Goal: Information Seeking & Learning: Learn about a topic

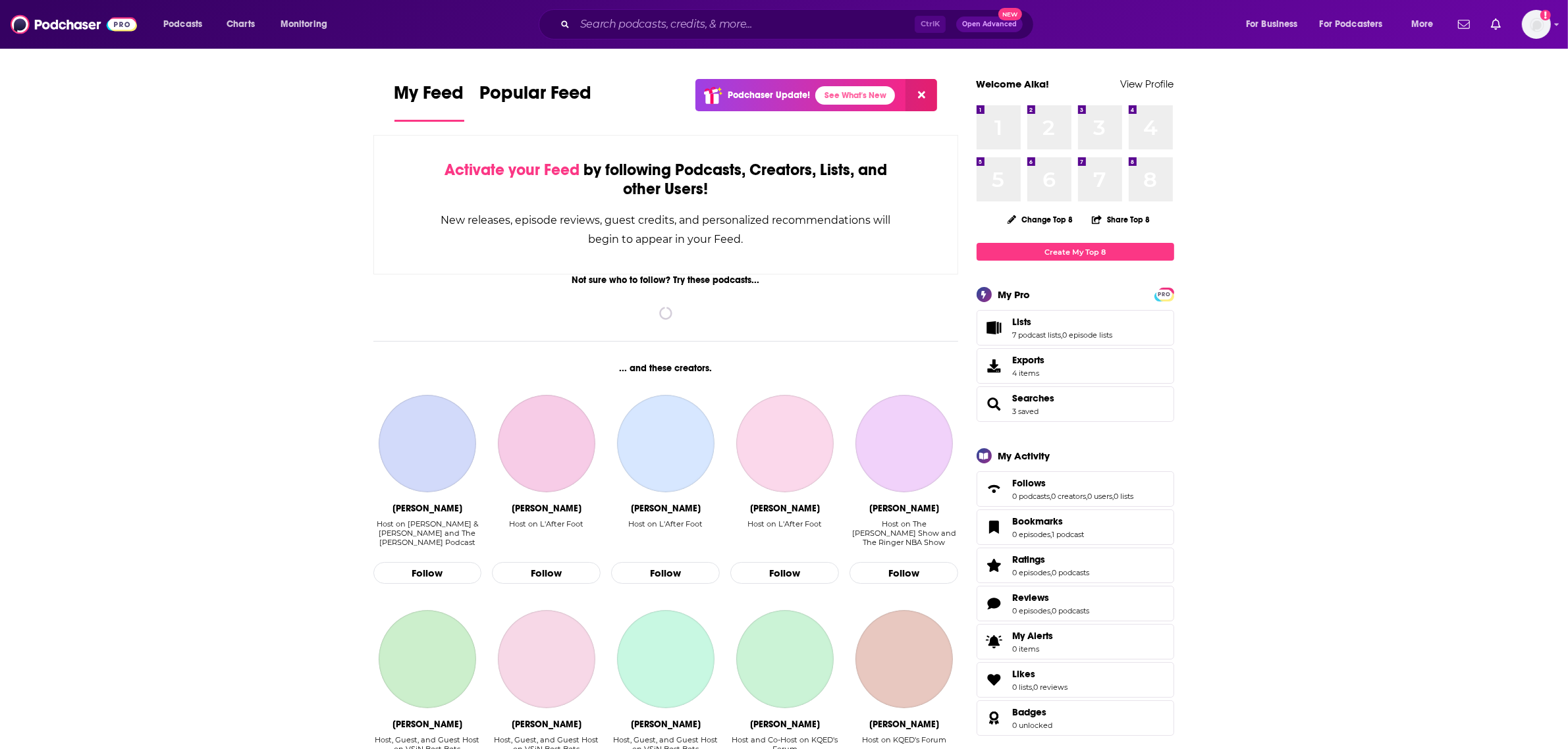
click at [636, 20] on input "Search podcasts, credits, & more..." at bounding box center [744, 25] width 340 height 21
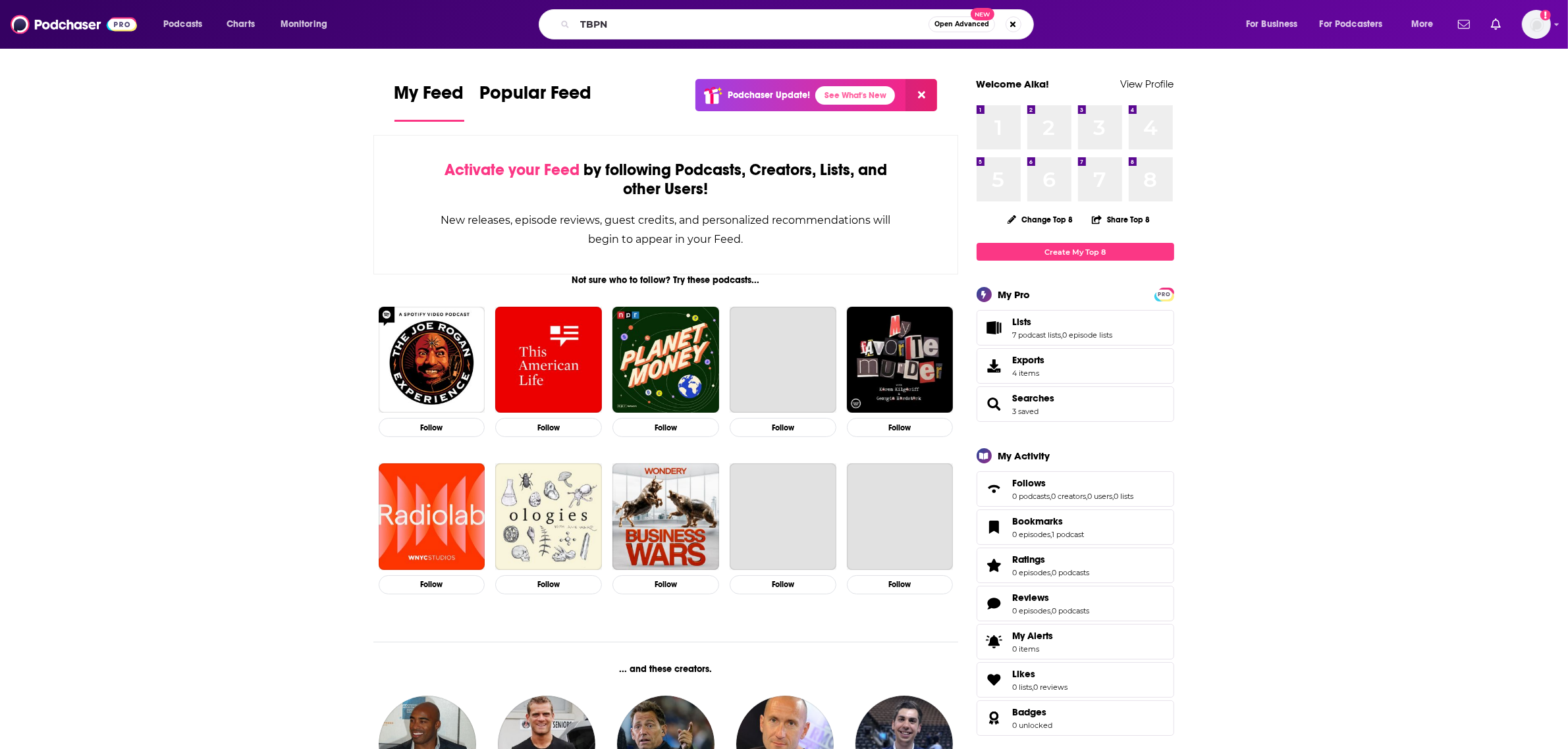
type input "TBPN"
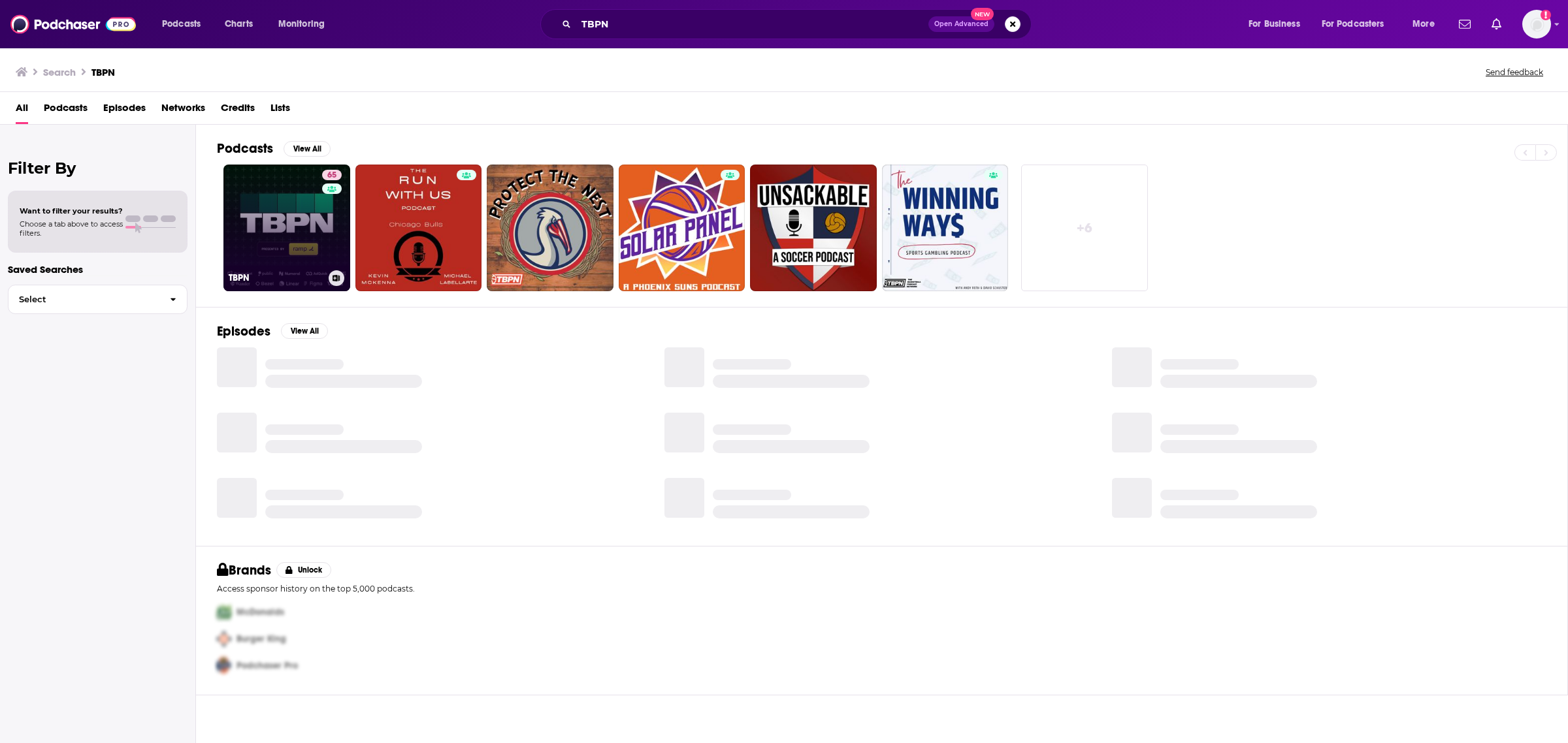
click at [285, 181] on link "65 TBPN" at bounding box center [287, 228] width 127 height 127
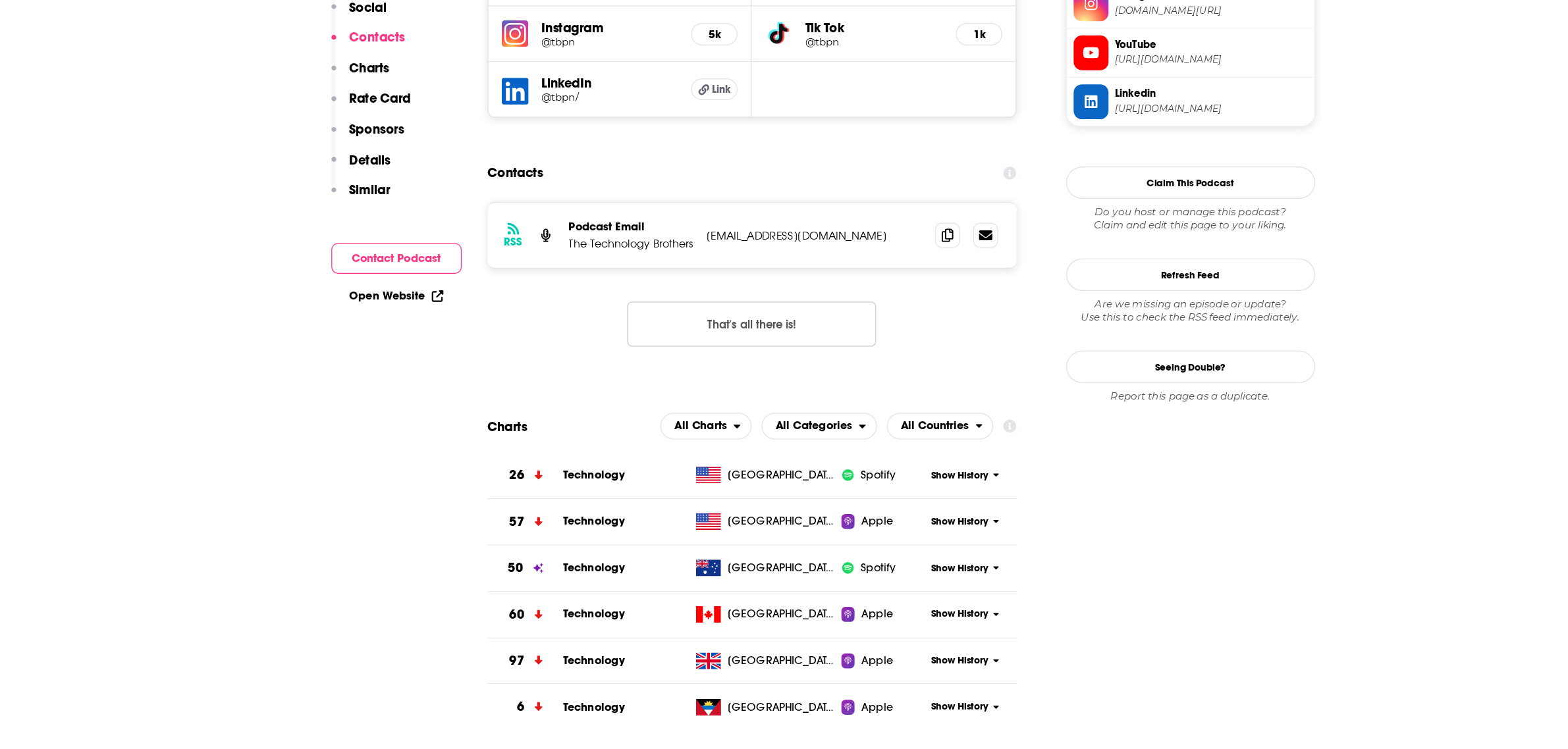
scroll to position [1151, 0]
